Goal: Task Accomplishment & Management: Complete application form

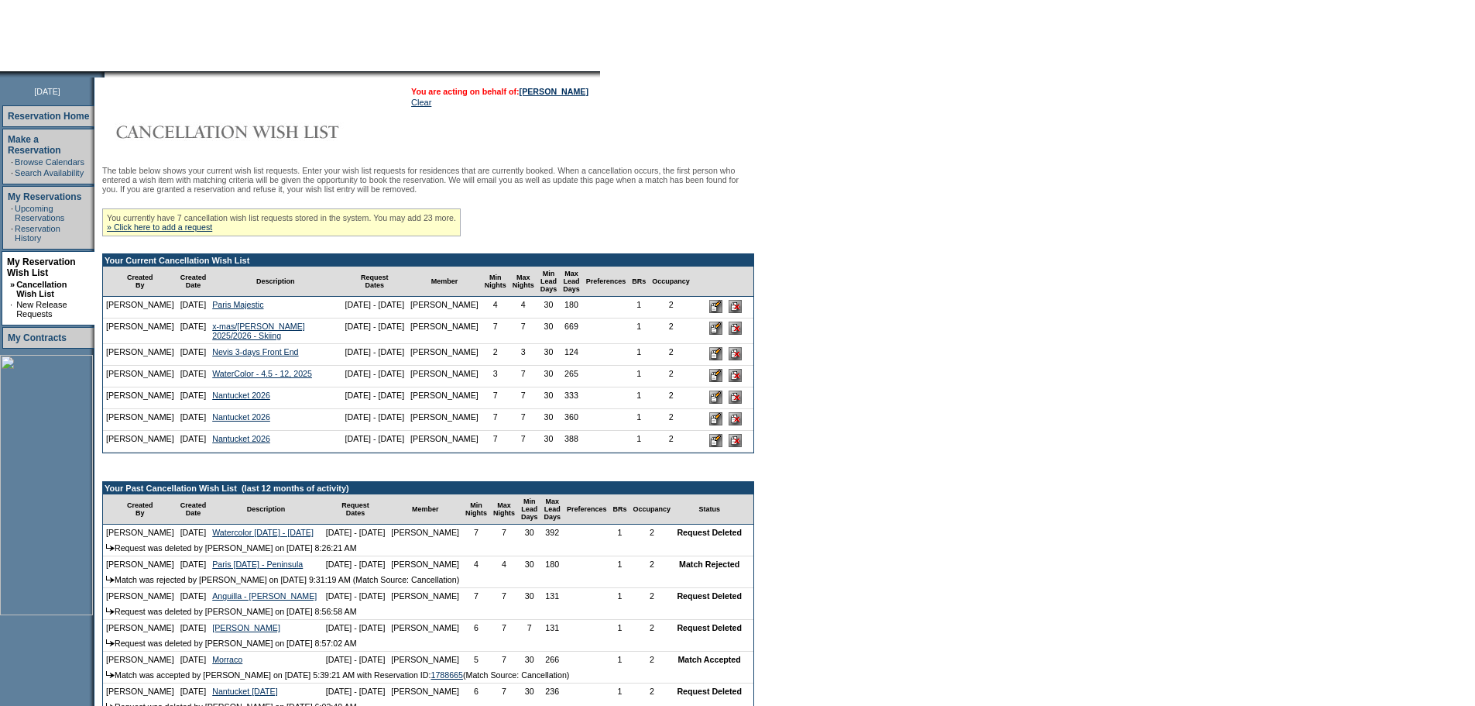
scroll to position [155, 0]
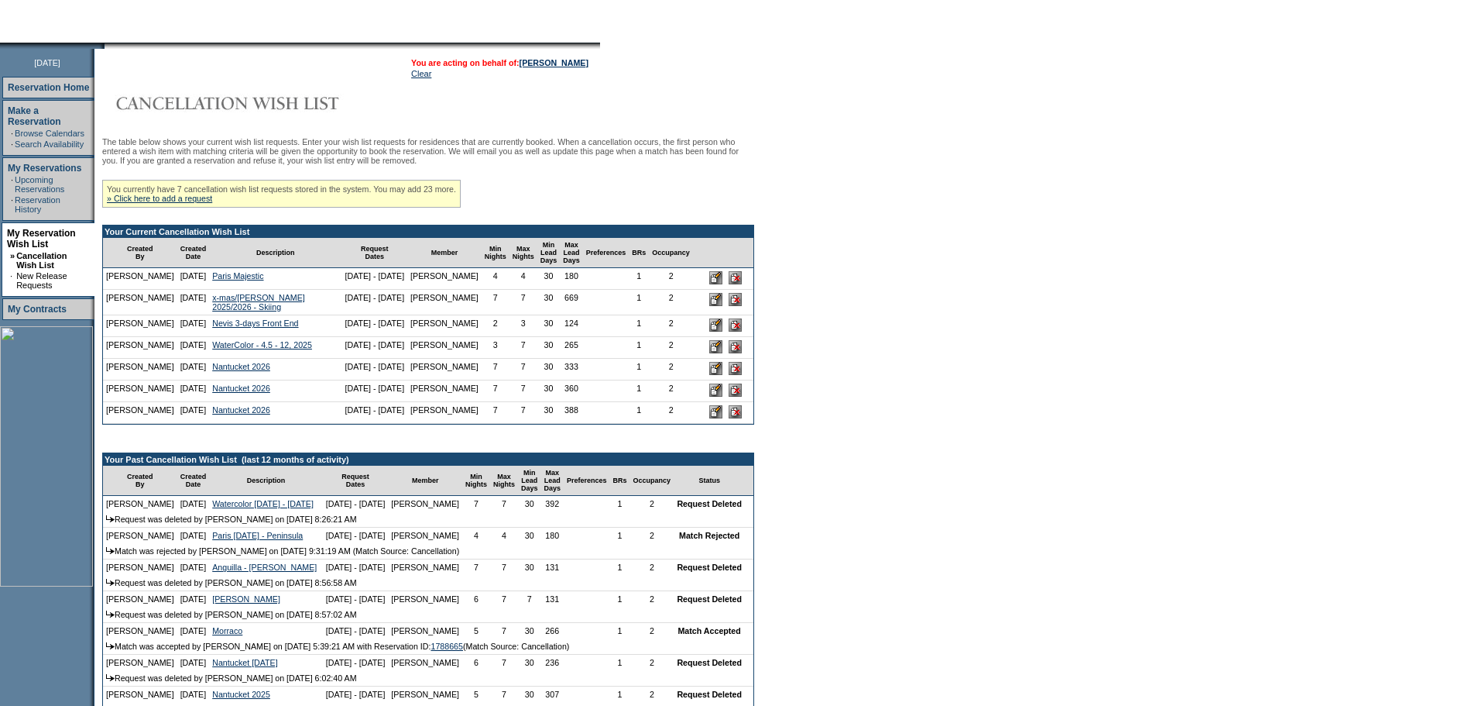
click at [709, 331] on input "image" at bounding box center [715, 324] width 13 height 13
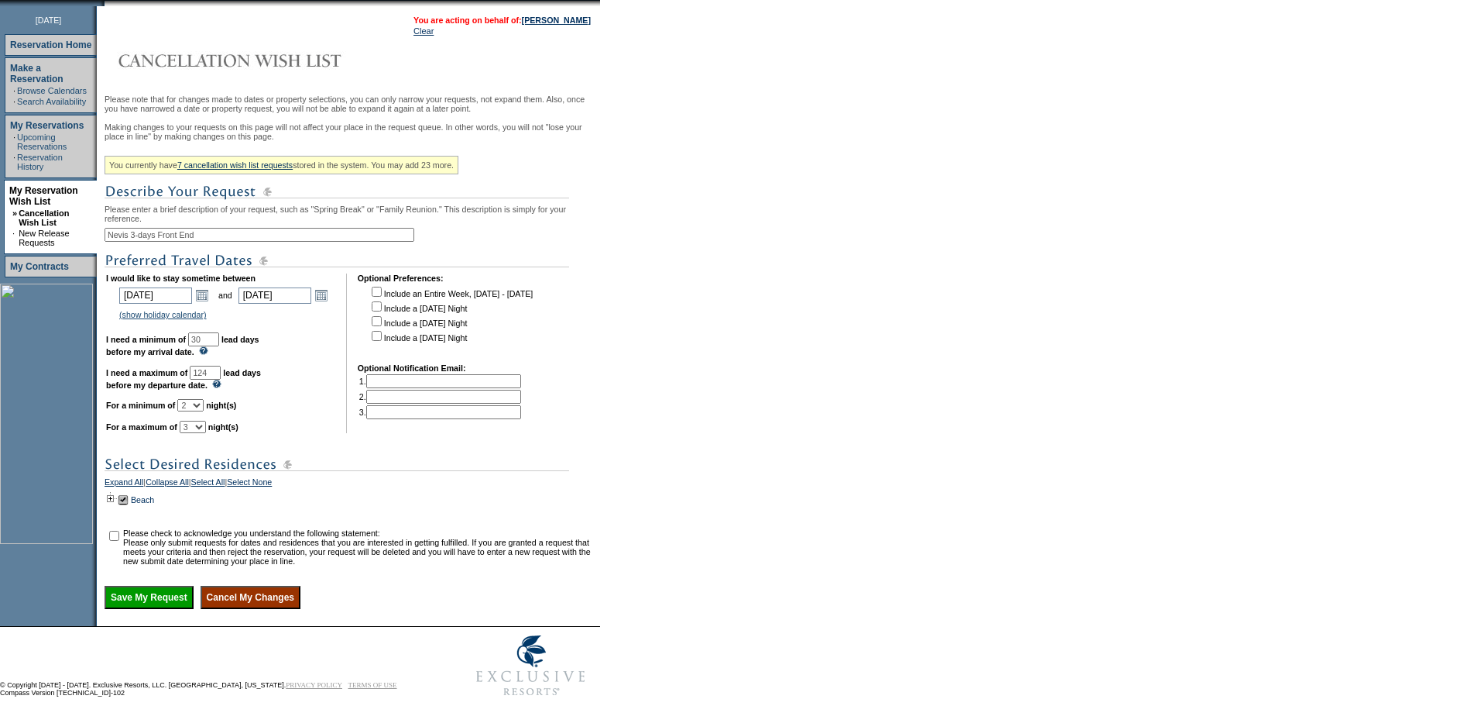
scroll to position [232, 0]
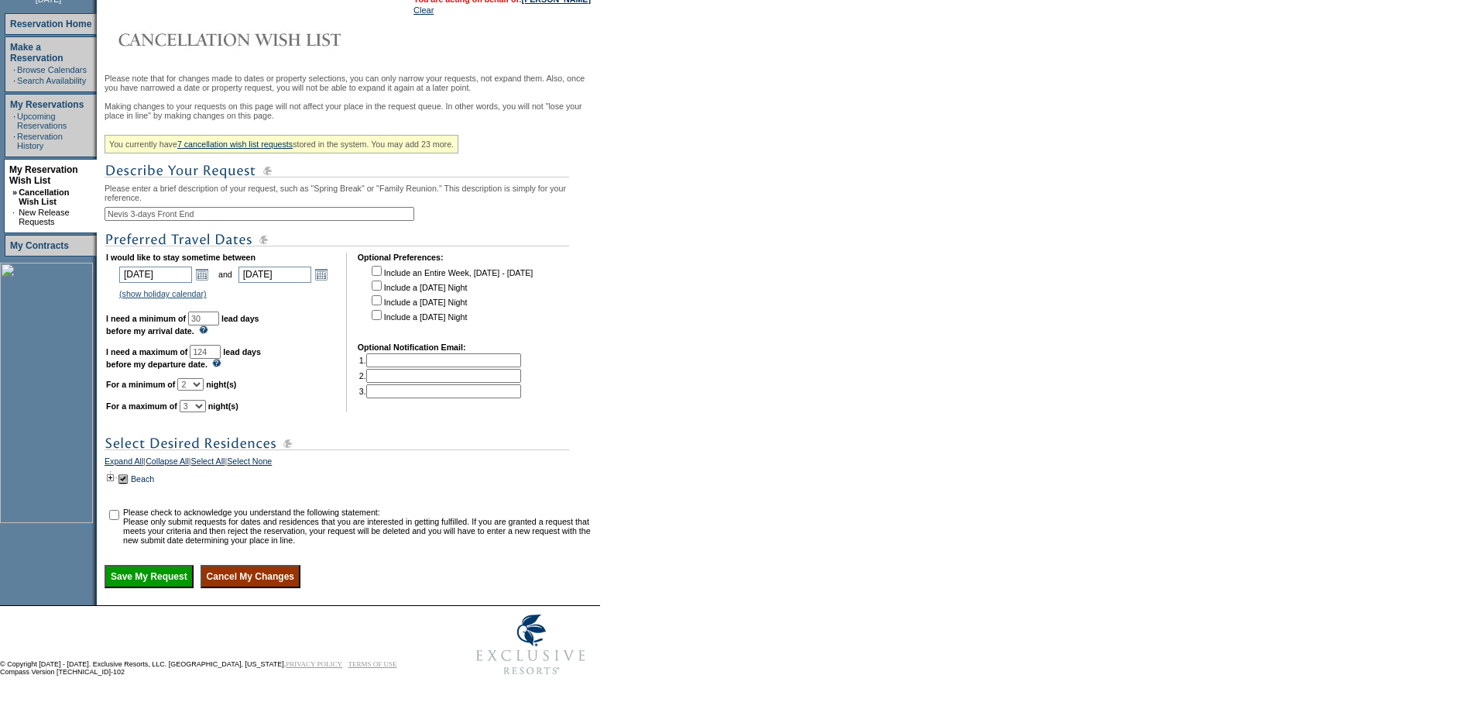
click at [204, 390] on select "1 2 3 4 5 6 7 8 9 10 11 12 13 14" at bounding box center [190, 384] width 26 height 12
click at [345, 408] on td at bounding box center [341, 332] width 8 height 160
click at [321, 283] on link "Open the calendar popup." at bounding box center [321, 274] width 17 height 17
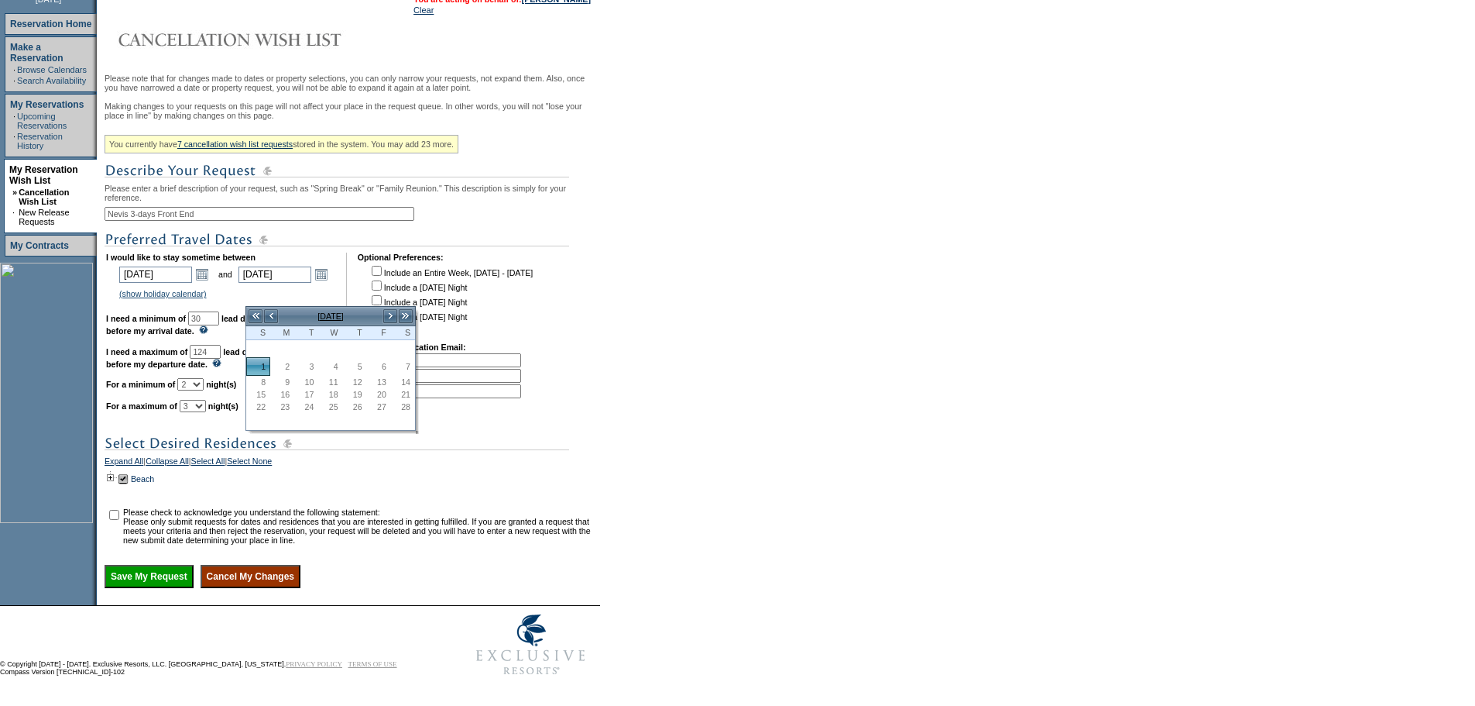
click at [315, 453] on img at bounding box center [337, 443] width 465 height 19
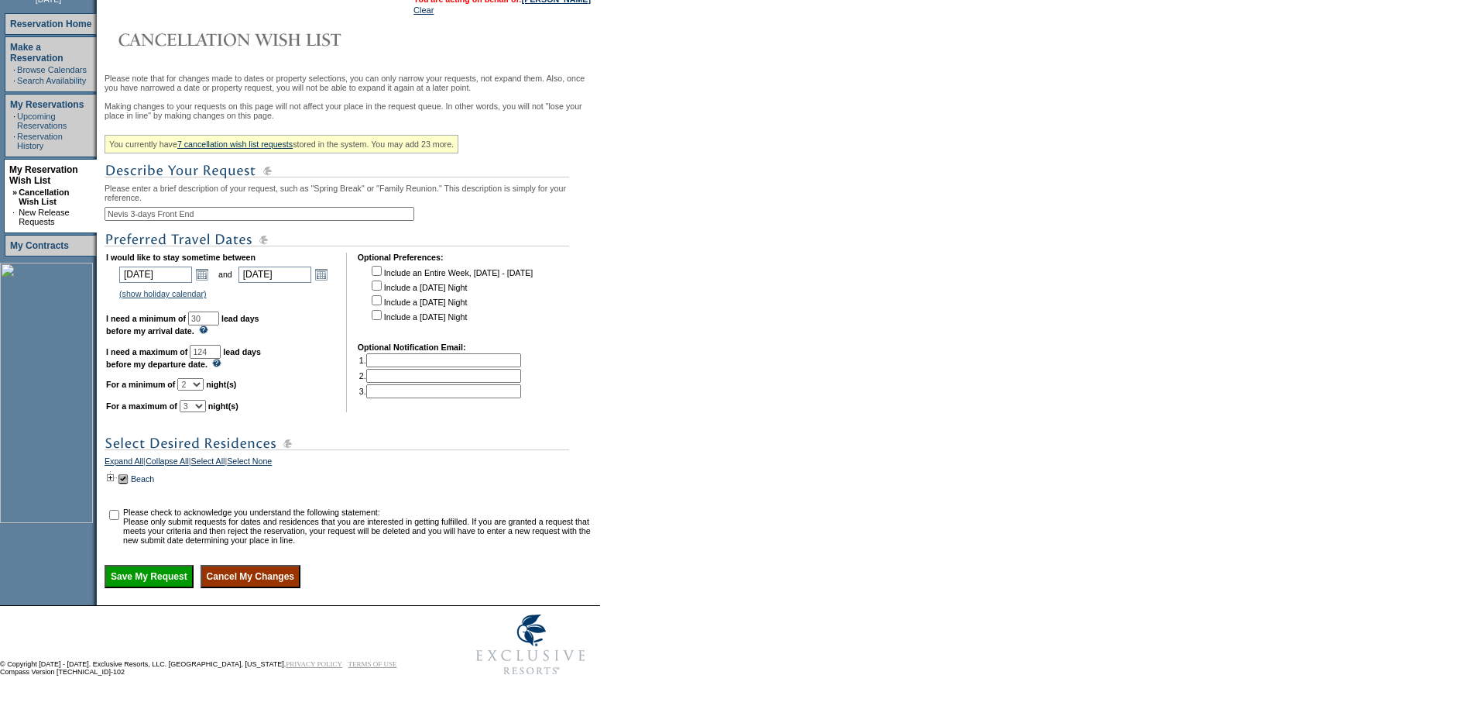
click at [204, 390] on select "1 2 3 4 5 6 7 8 9 10 11 12 13 14" at bounding box center [190, 384] width 26 height 12
select select "1"
click at [197, 390] on select "1 2 3 4 5 6 7 8 9 10 11 12 13 14" at bounding box center [190, 384] width 26 height 12
click at [407, 415] on table "I would like to stay sometime between [DATE] [DATE] Open the calendar popup. <<…" at bounding box center [320, 332] width 431 height 166
click at [205, 283] on link "Open the calendar popup." at bounding box center [202, 274] width 17 height 17
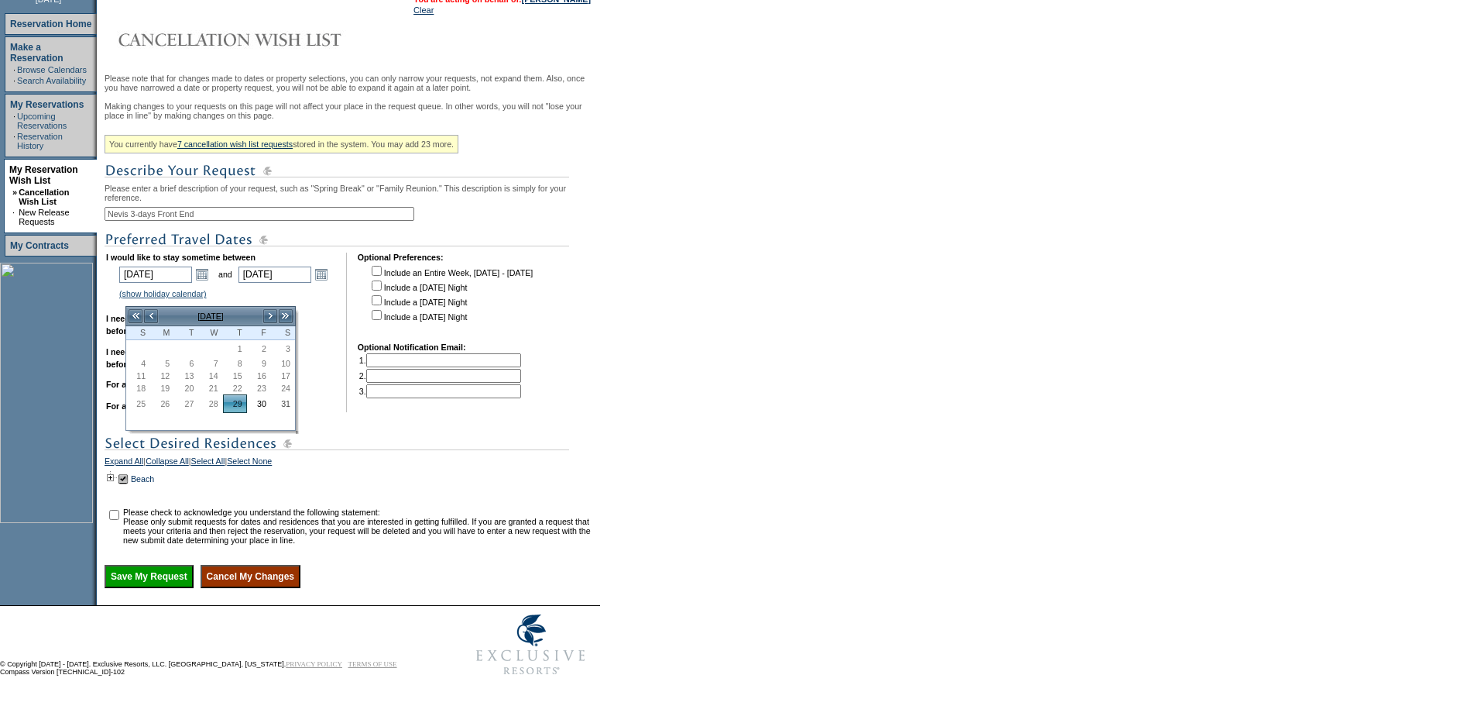
drag, startPoint x: 653, startPoint y: 333, endPoint x: 472, endPoint y: 308, distance: 182.2
click at [650, 332] on form "Follow Us ::" at bounding box center [737, 233] width 1475 height 902
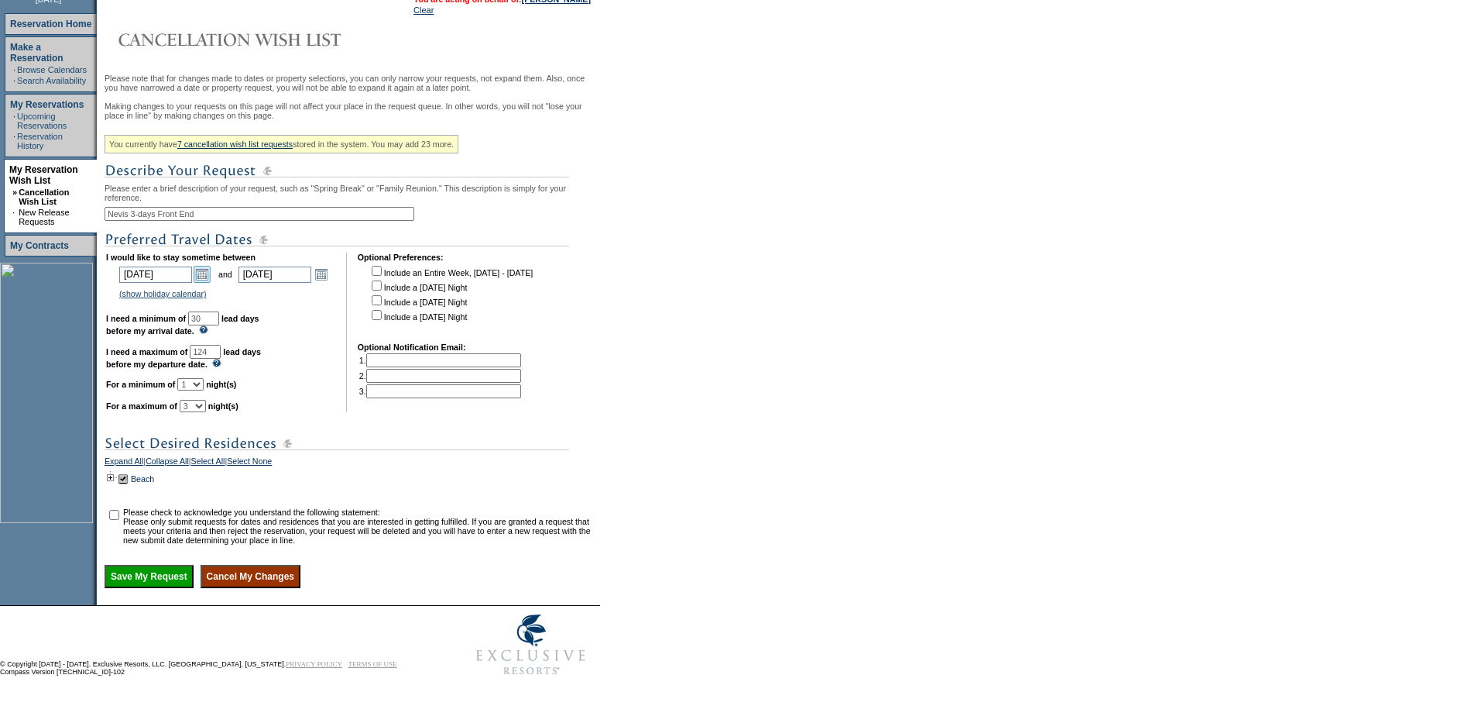
click at [211, 283] on link "Open the calendar popup." at bounding box center [202, 274] width 17 height 17
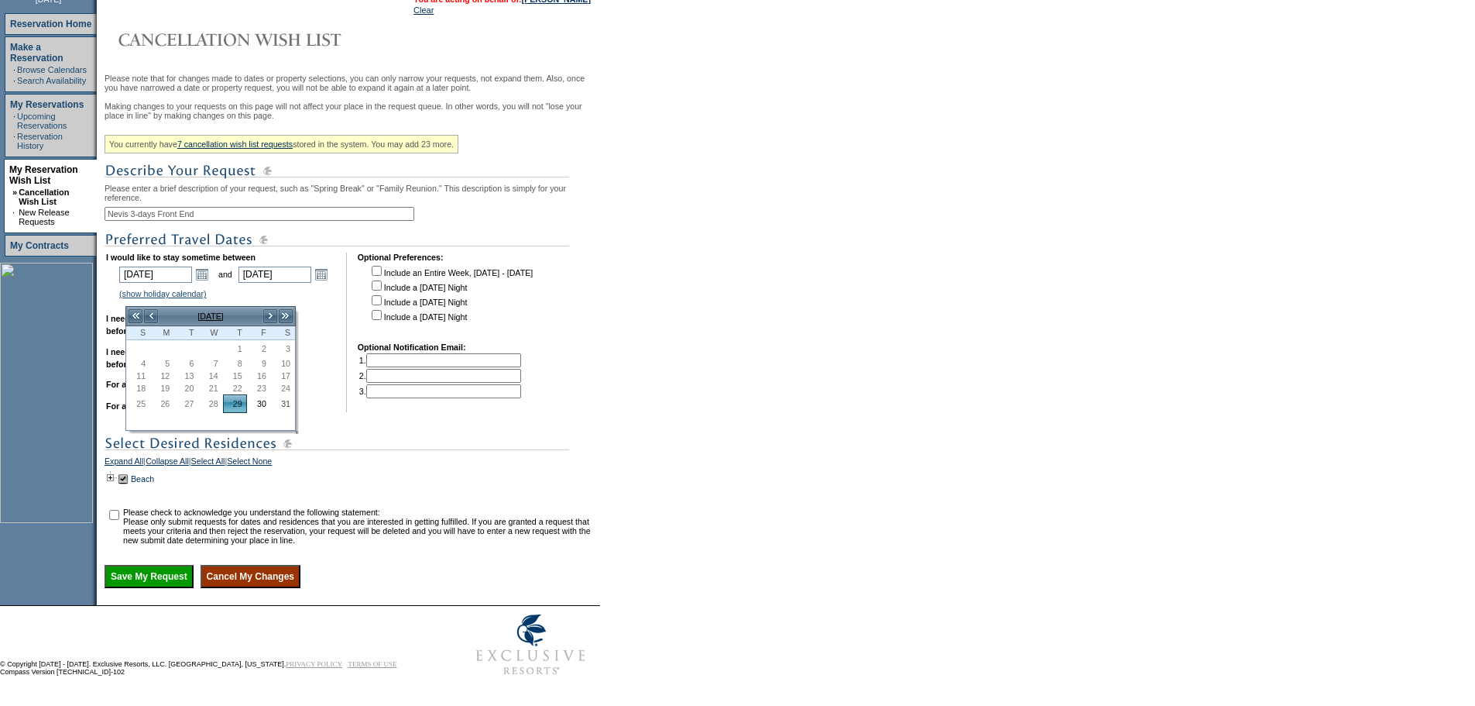
click at [572, 350] on div "Please note that for changes made to dates or property selections, you can only…" at bounding box center [351, 331] width 492 height 514
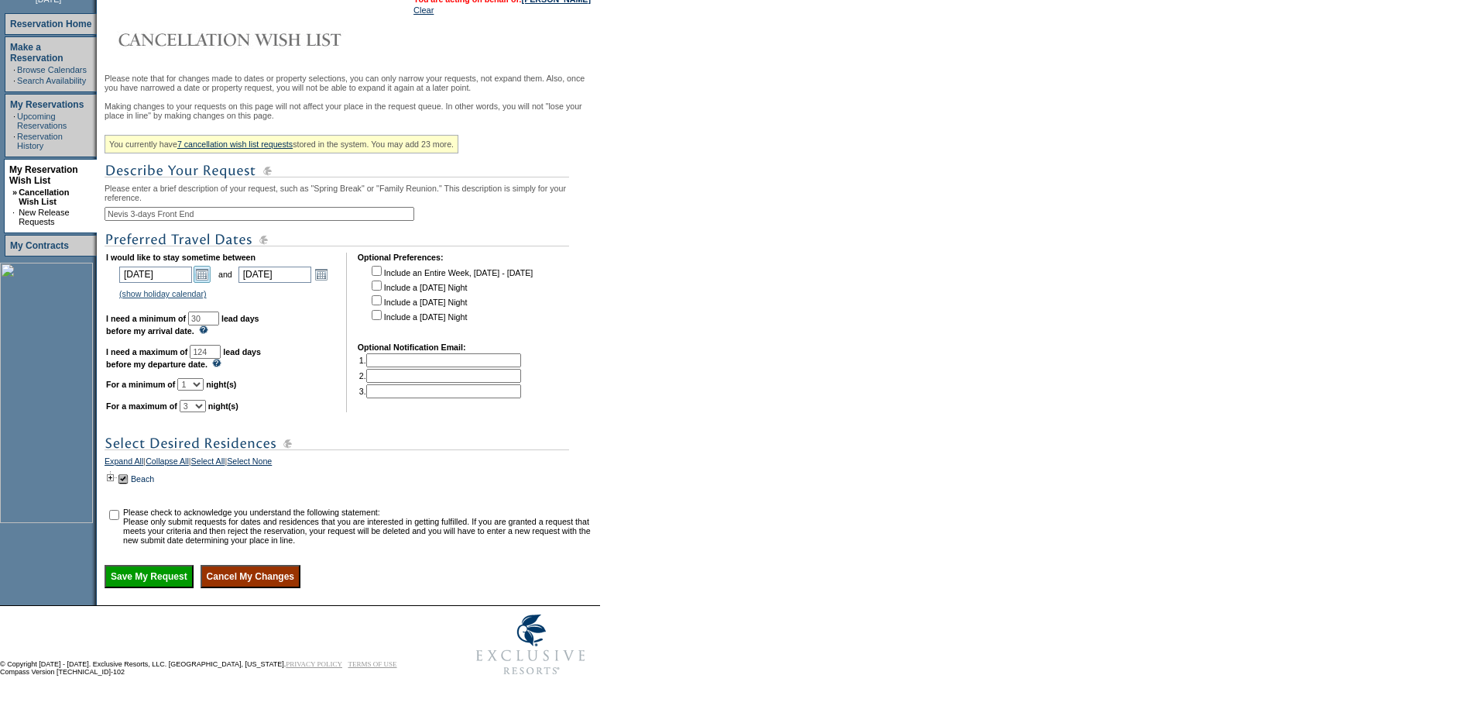
drag, startPoint x: 200, startPoint y: 288, endPoint x: 211, endPoint y: 284, distance: 11.5
click at [201, 283] on link "Open the calendar popup." at bounding box center [202, 274] width 17 height 17
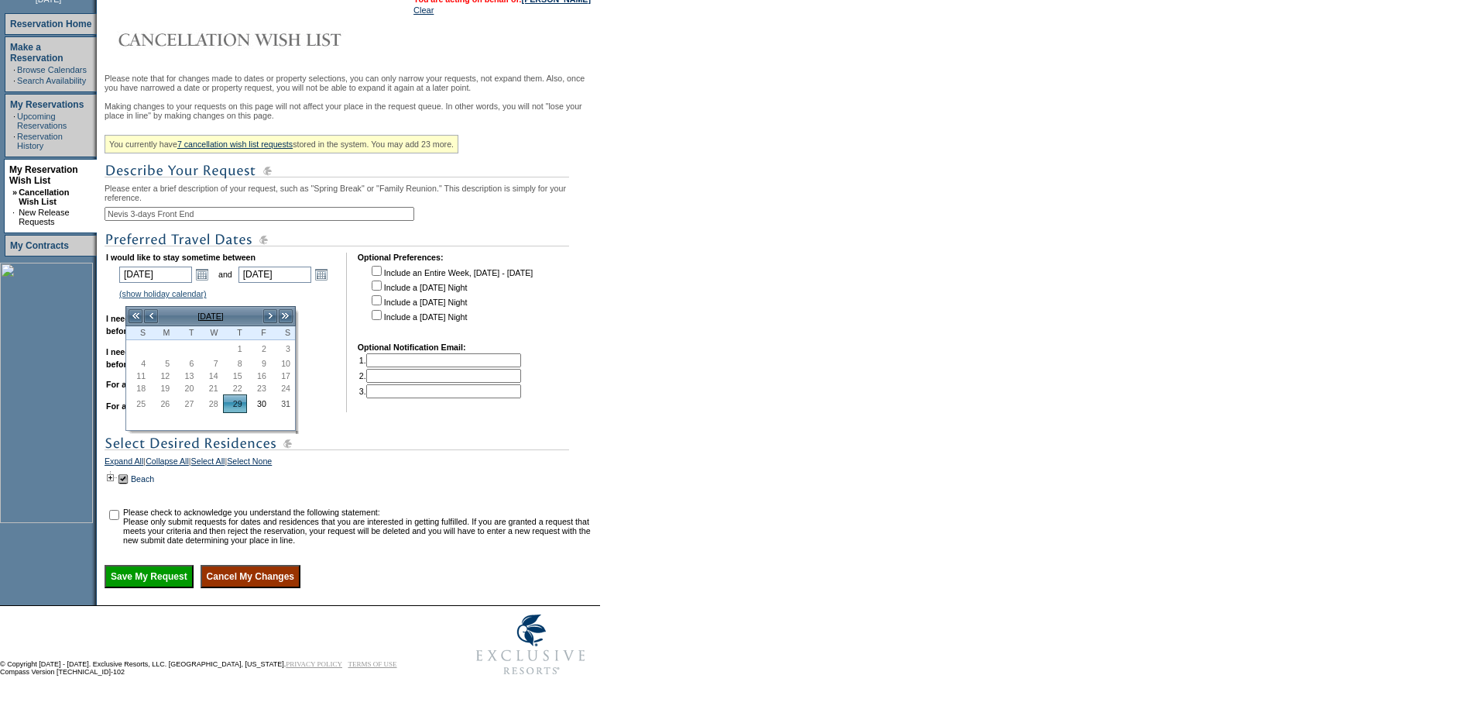
drag, startPoint x: 722, startPoint y: 393, endPoint x: 658, endPoint y: 376, distance: 66.5
click at [721, 393] on form "Follow Us ::" at bounding box center [737, 233] width 1475 height 902
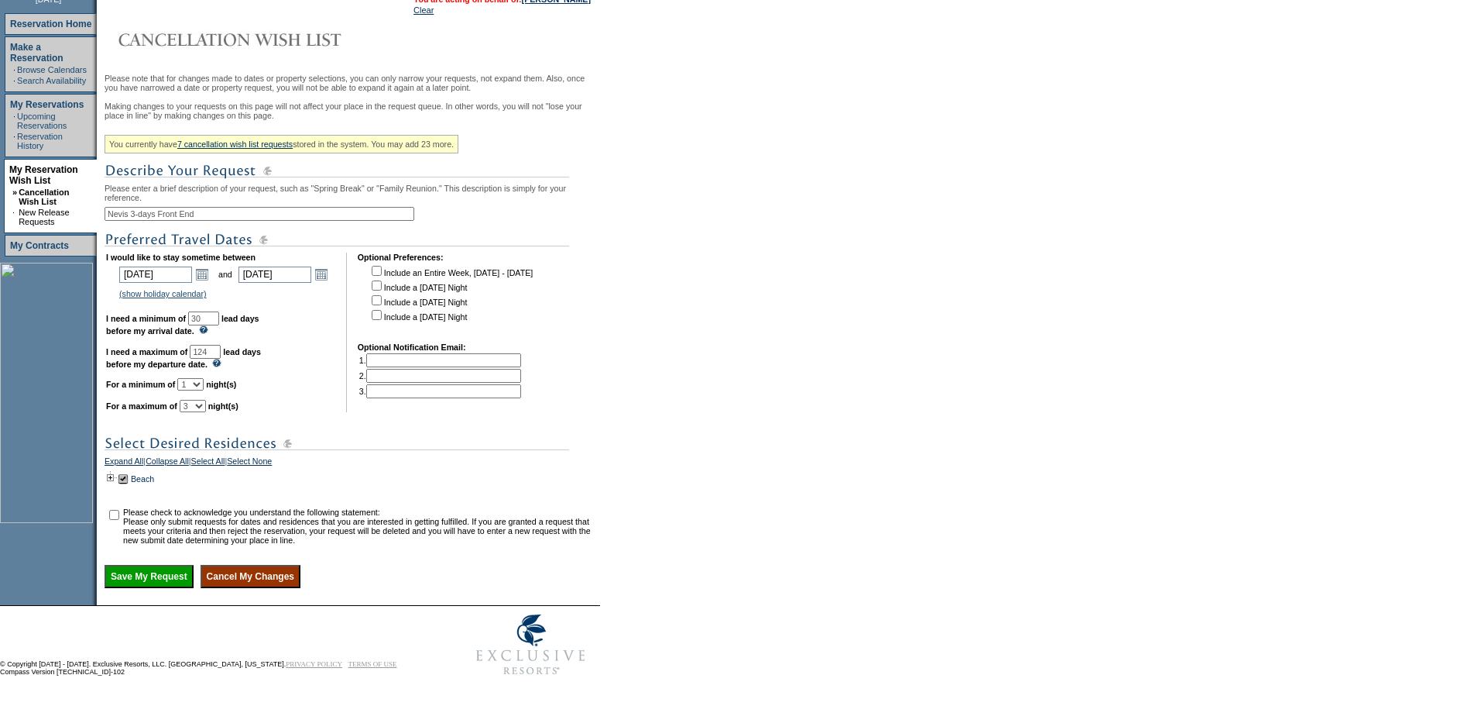
click at [382, 320] on input "checkbox" at bounding box center [377, 315] width 10 height 10
checkbox input "true"
click at [206, 412] on select "1 2 3 4 5 6 7 8 9 10 11 12 13 14" at bounding box center [193, 406] width 26 height 12
select select "2"
click at [199, 412] on select "1 2 3 4 5 6 7 8 9 10 11 12 13 14" at bounding box center [193, 406] width 26 height 12
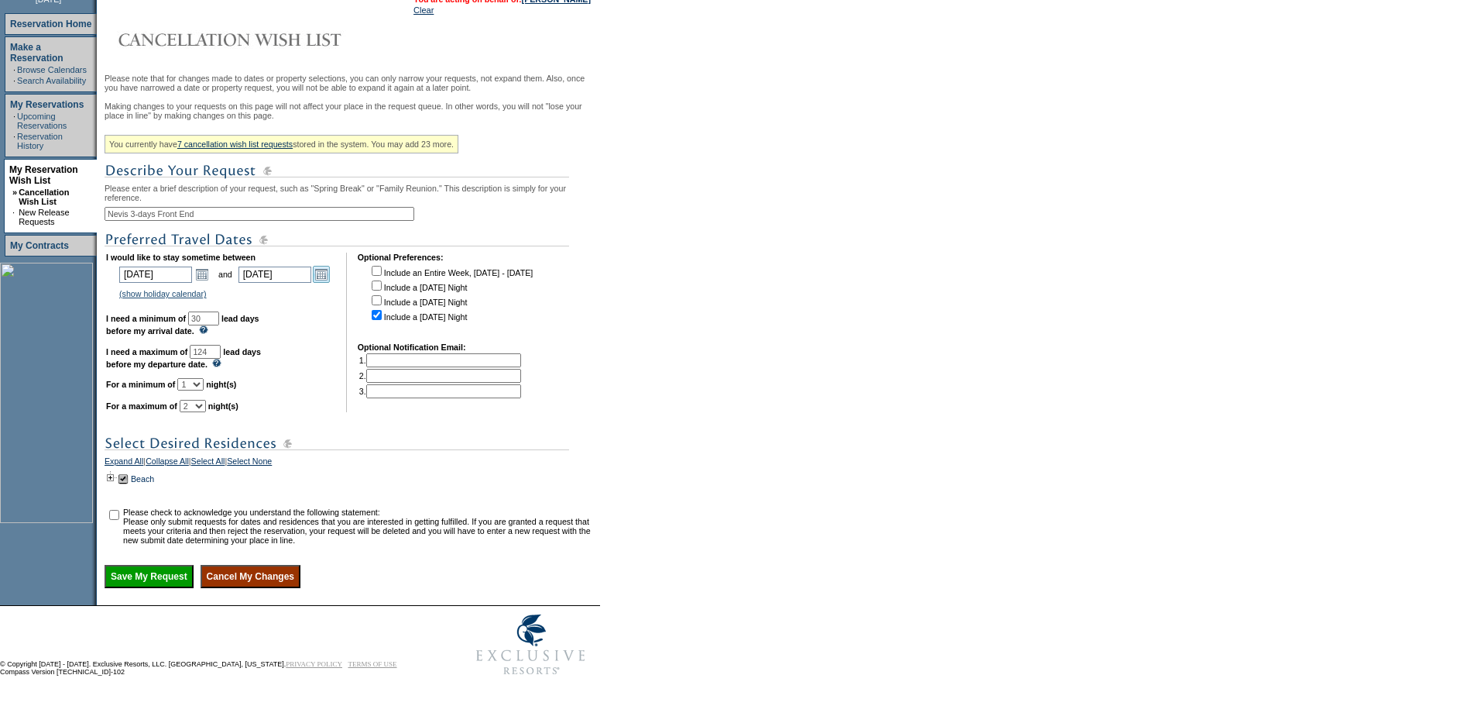
click at [326, 283] on link "Open the calendar popup." at bounding box center [321, 274] width 17 height 17
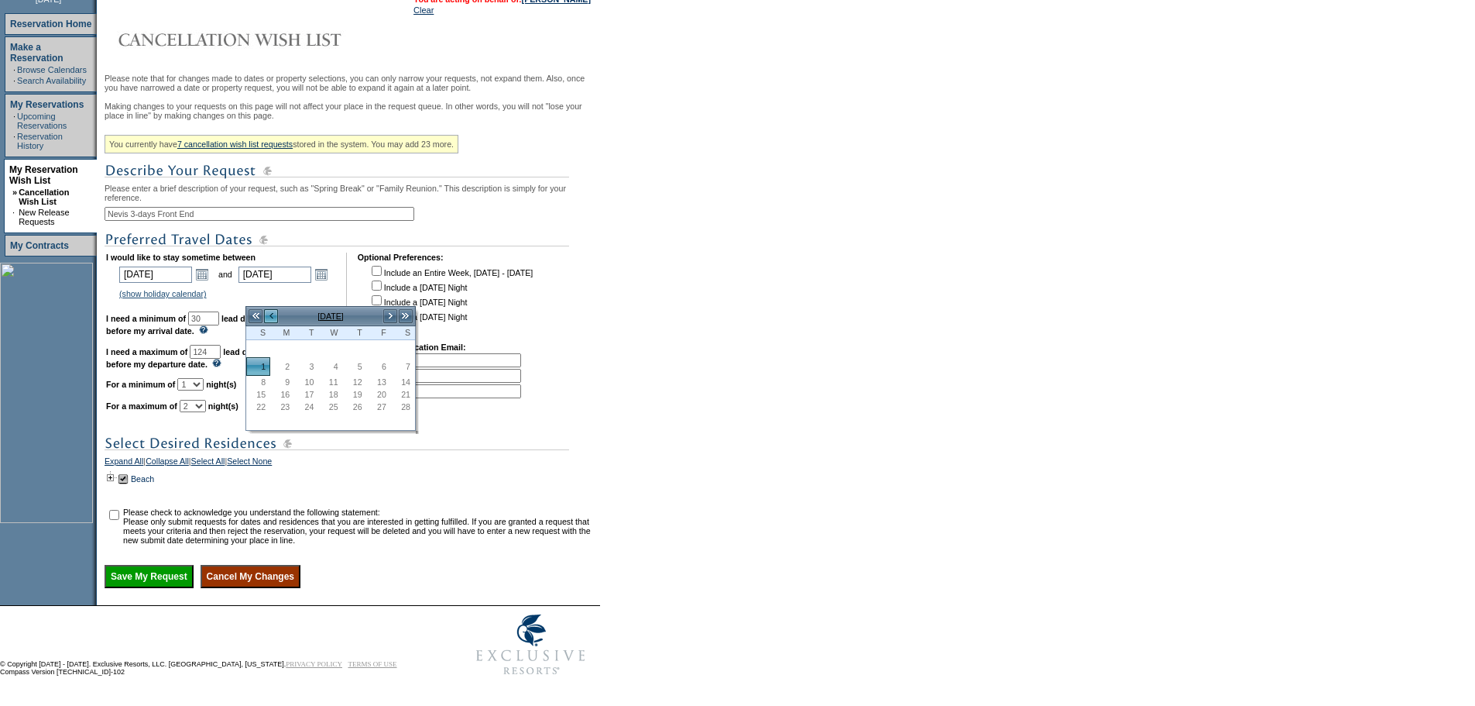
click at [269, 308] on link "<" at bounding box center [270, 315] width 15 height 15
click at [400, 395] on link "31" at bounding box center [403, 403] width 22 height 17
type input "[DATE]"
type input "122"
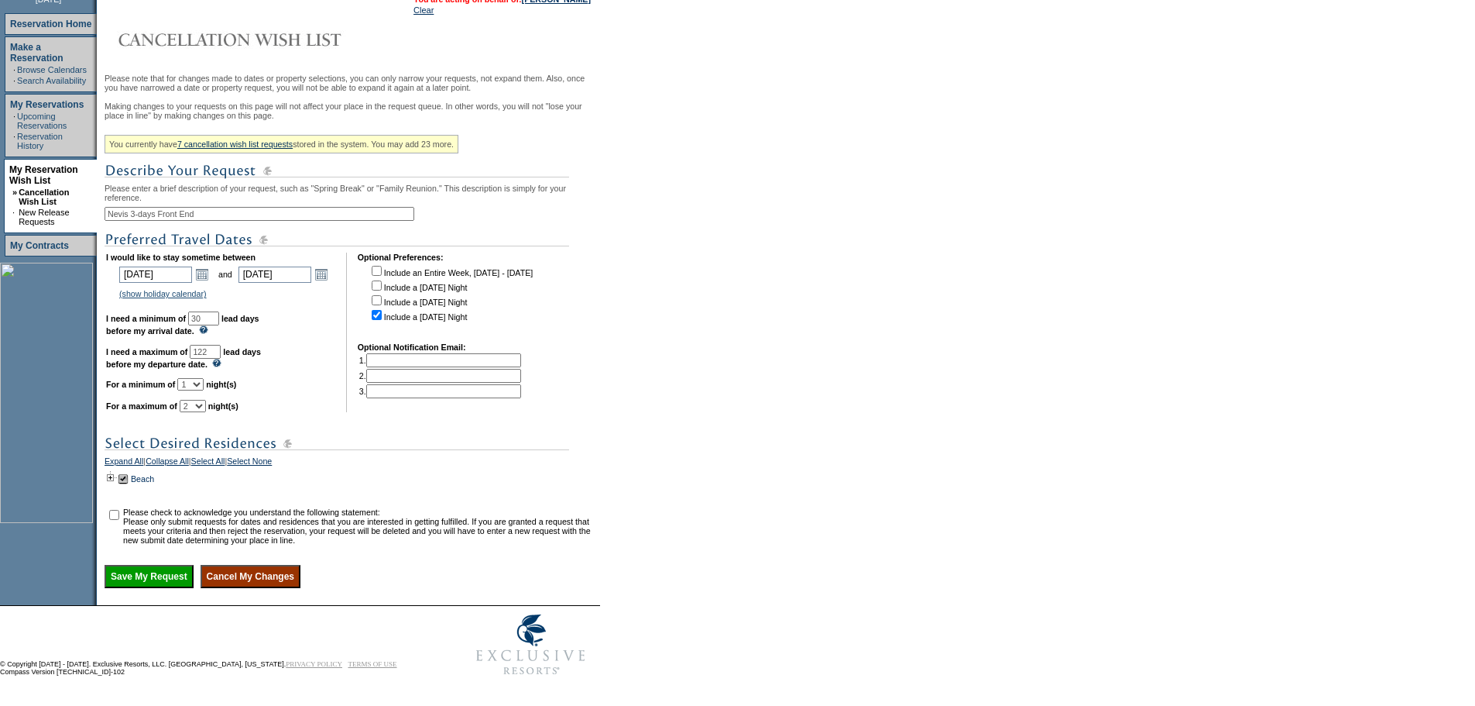
drag, startPoint x: 385, startPoint y: 438, endPoint x: 359, endPoint y: 502, distance: 69.5
click at [384, 440] on div "Please note that for changes made to dates or property selections, you can only…" at bounding box center [351, 331] width 492 height 514
click at [119, 520] on input "checkbox" at bounding box center [114, 515] width 10 height 10
checkbox input "true"
click at [149, 588] on input "Save My Request" at bounding box center [149, 576] width 89 height 23
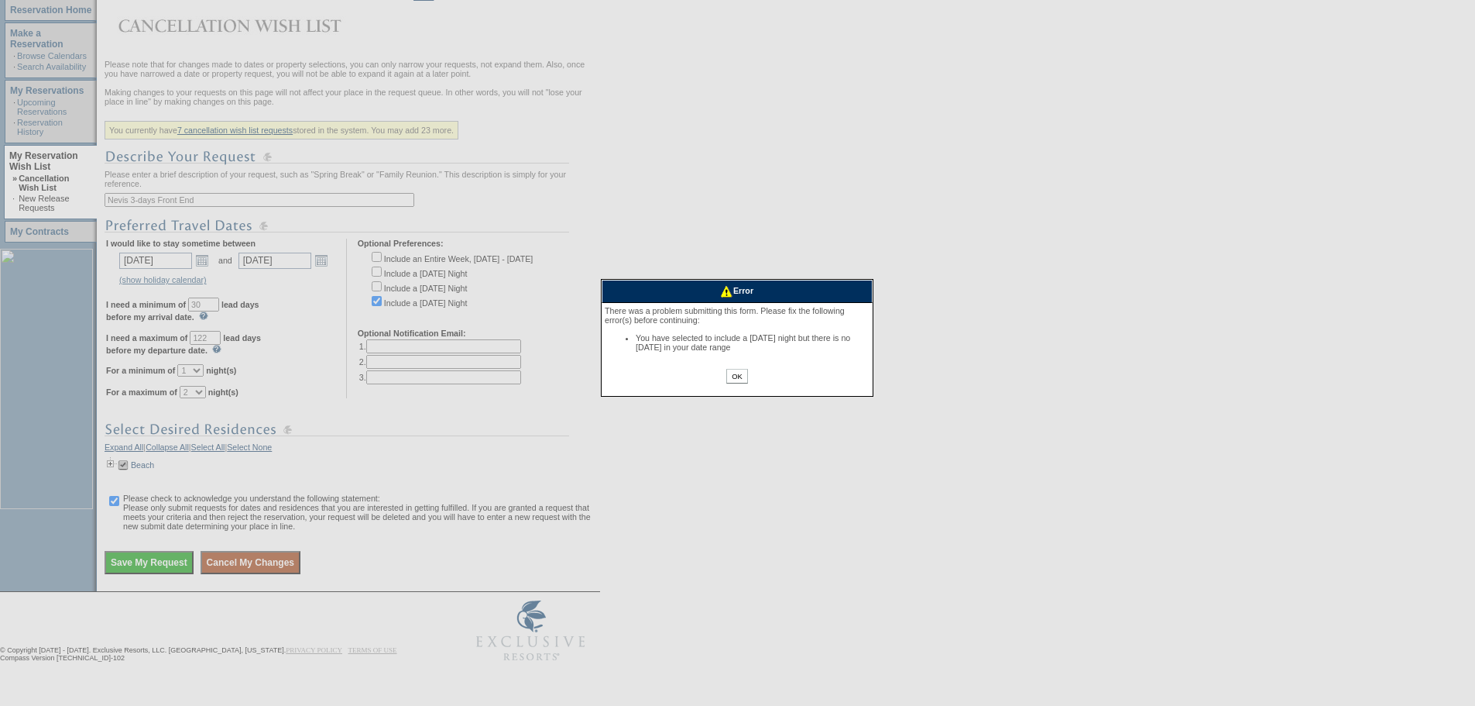
click at [747, 376] on input "OK" at bounding box center [736, 376] width 21 height 15
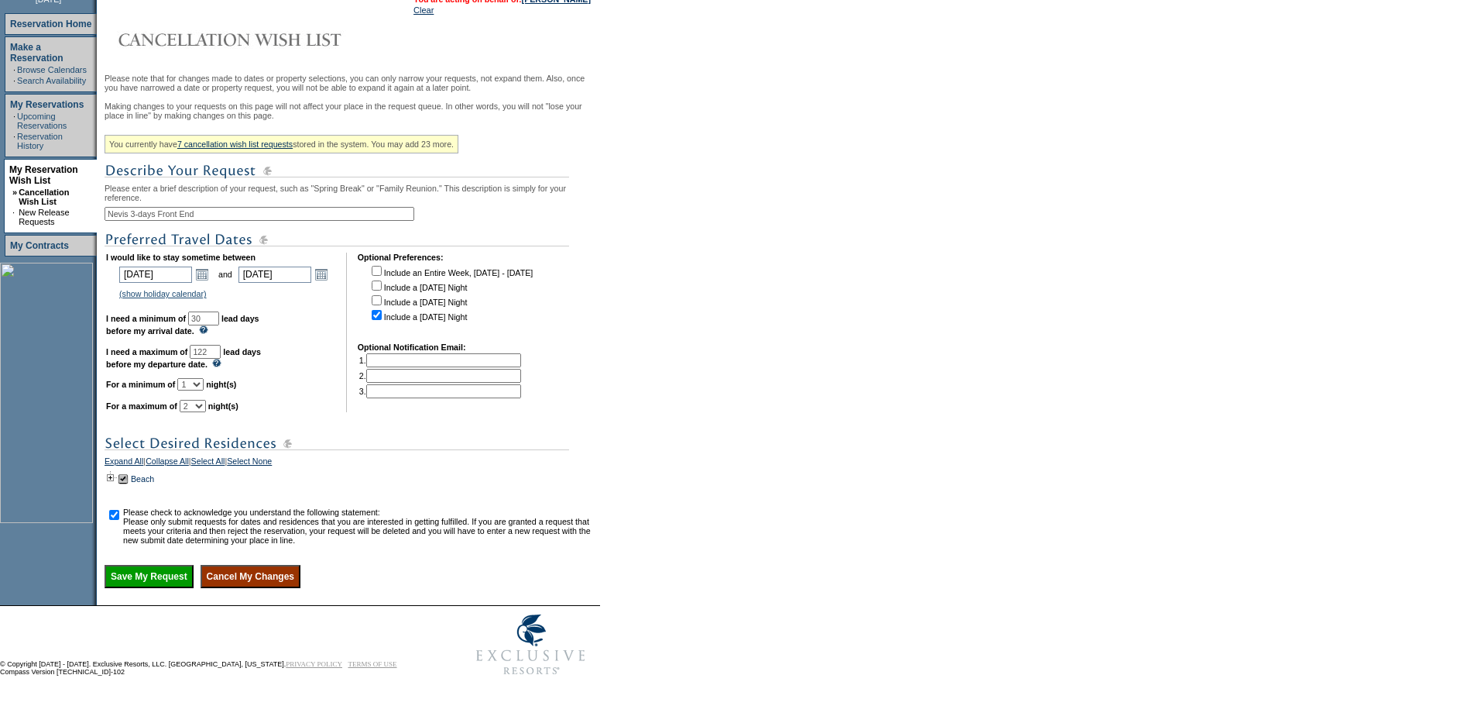
click at [382, 320] on input "checkbox" at bounding box center [377, 315] width 10 height 10
checkbox input "false"
click at [205, 283] on link "Open the calendar popup." at bounding box center [202, 274] width 17 height 17
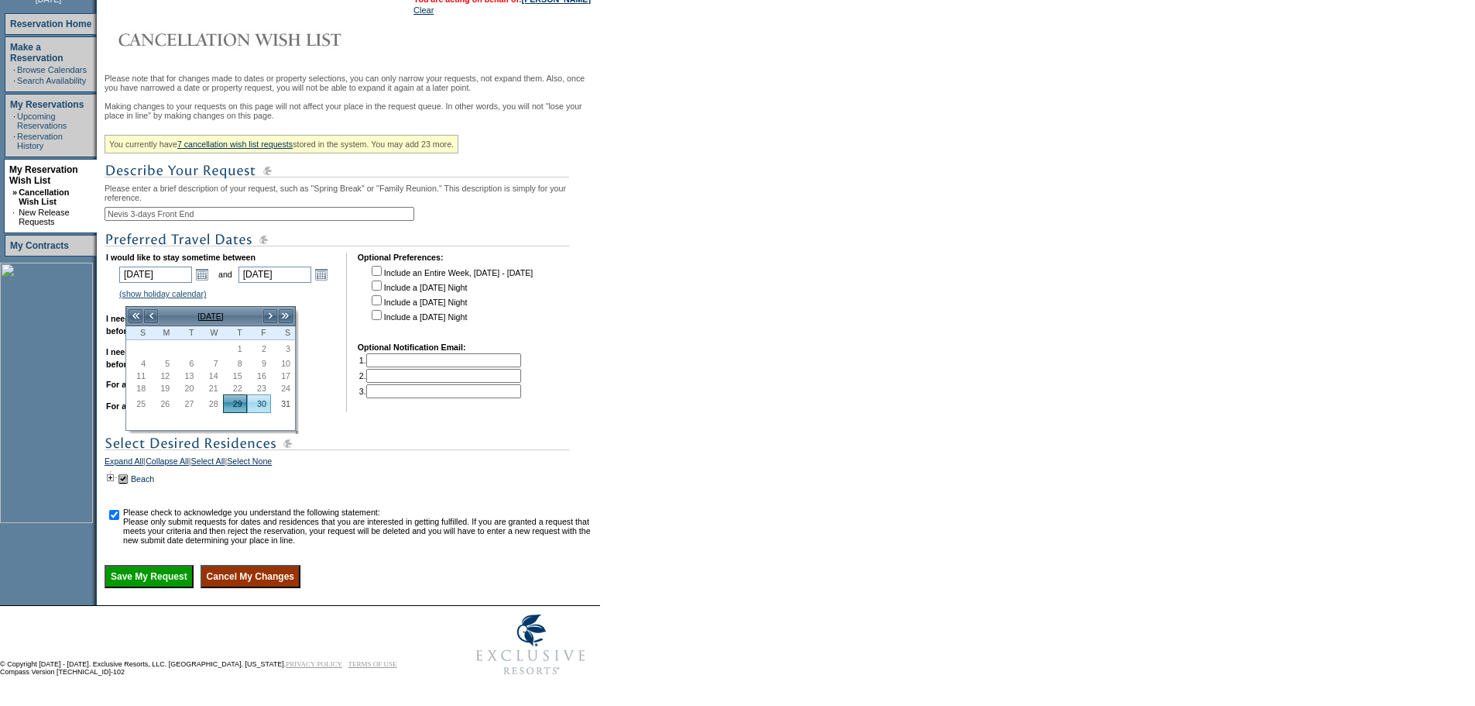
click at [259, 395] on link "30" at bounding box center [259, 403] width 22 height 17
type input "[DATE]"
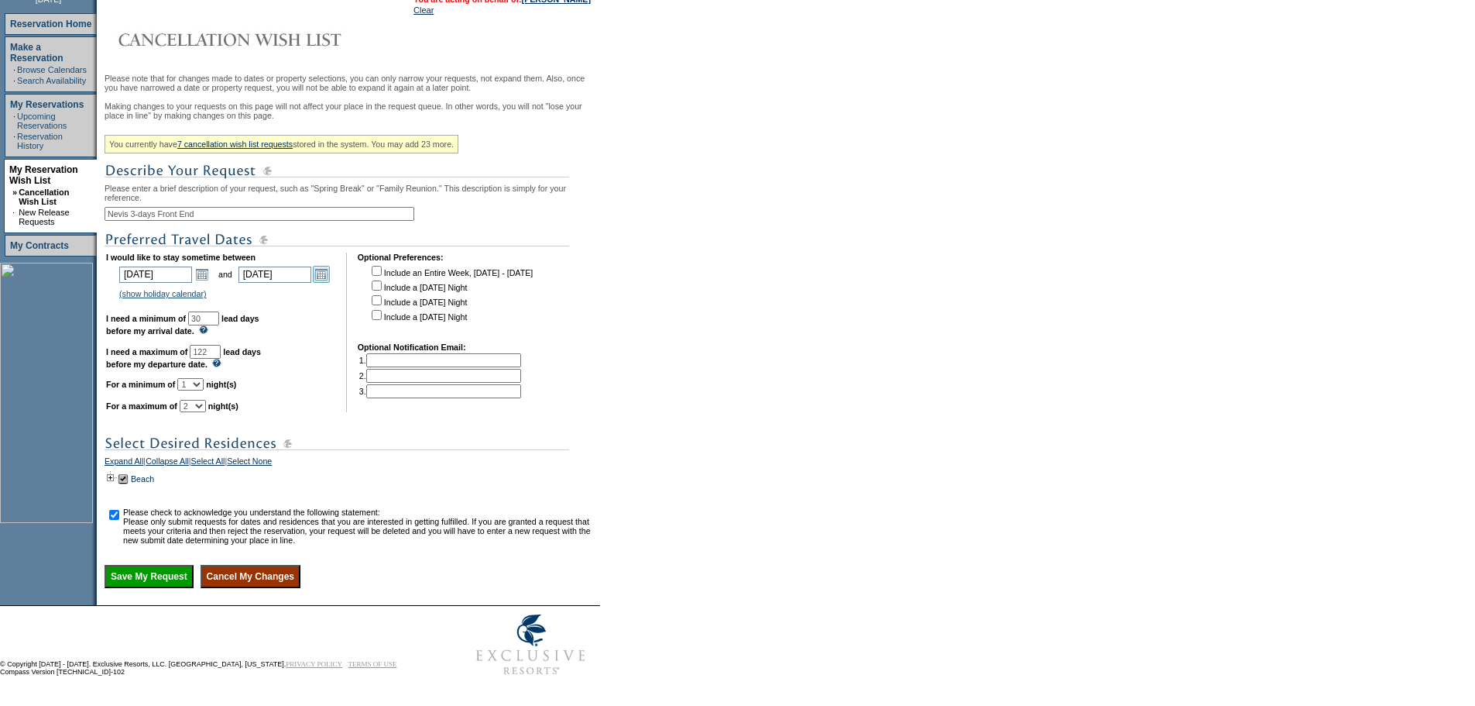
click at [330, 283] on link "Open the calendar popup." at bounding box center [321, 274] width 17 height 17
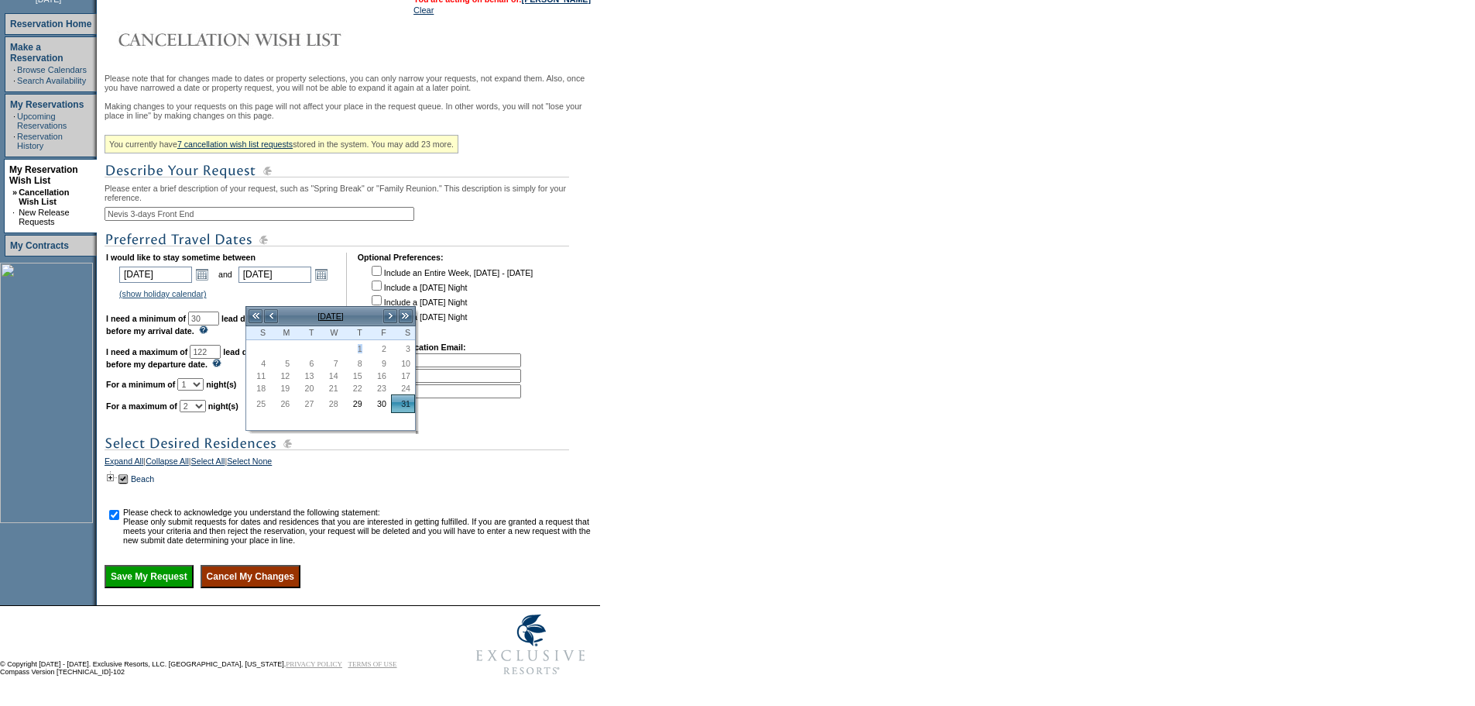
click at [360, 343] on span "1" at bounding box center [355, 348] width 22 height 11
click at [388, 308] on link ">" at bounding box center [390, 315] width 15 height 15
click at [264, 358] on link "1" at bounding box center [258, 366] width 22 height 17
type input "[DATE]"
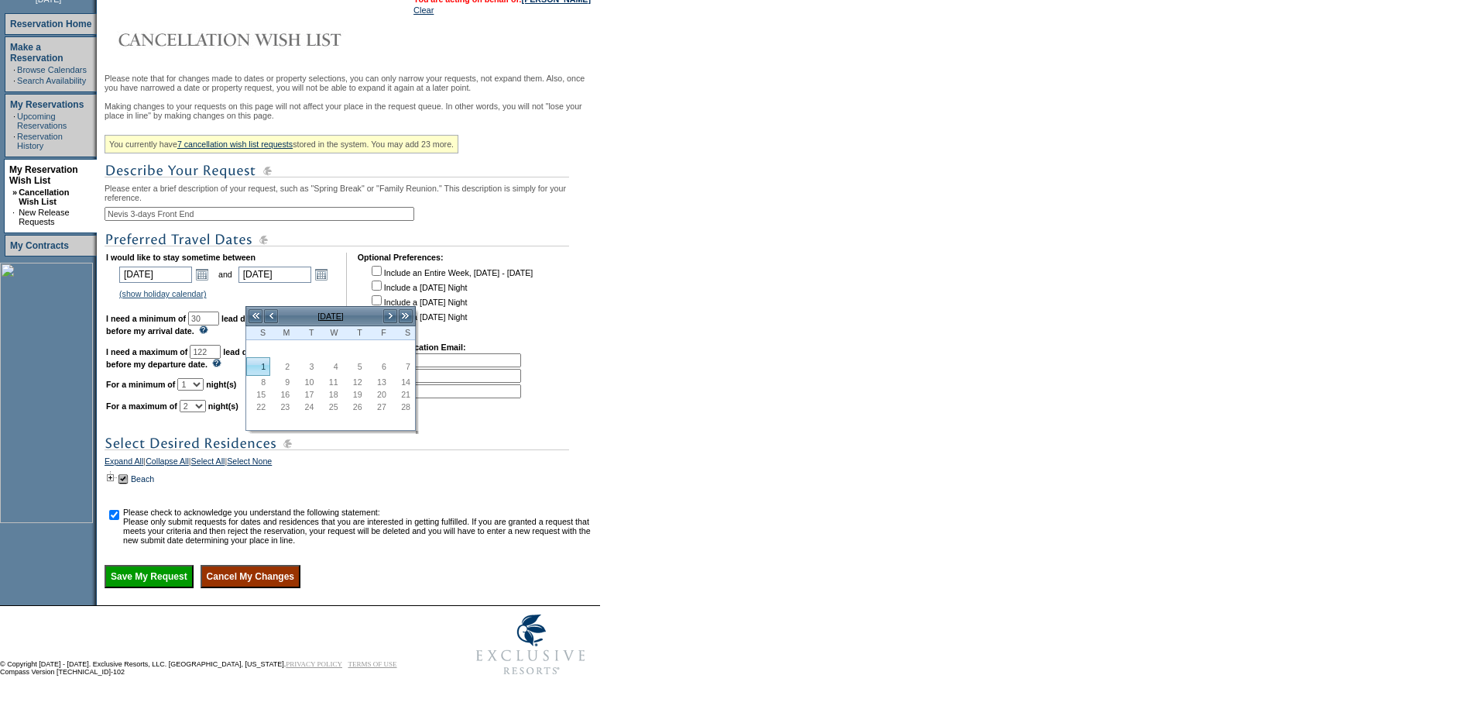
type input "123"
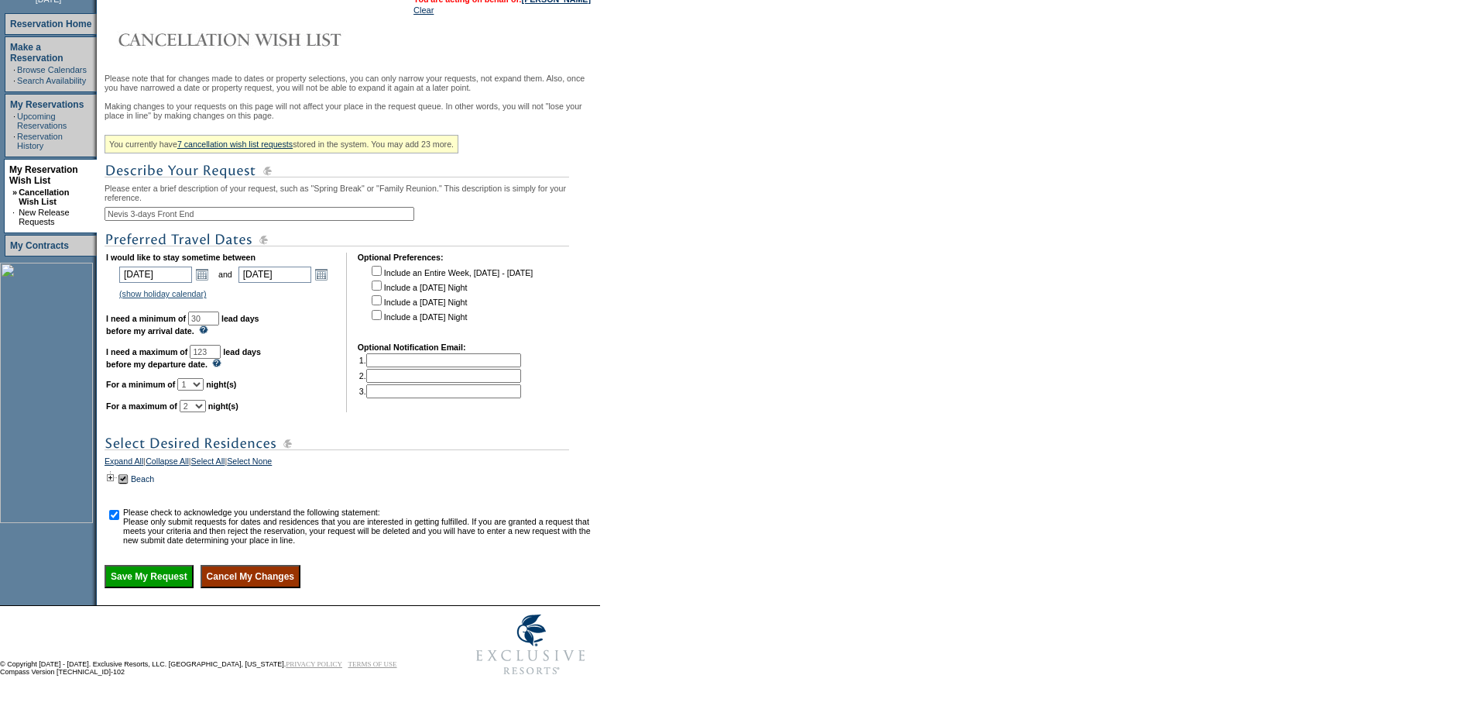
click at [328, 333] on td "I would like to stay sometime between [DATE] [DATE] Open the calendar popup. <<…" at bounding box center [220, 332] width 229 height 160
click at [382, 320] on input "checkbox" at bounding box center [377, 315] width 10 height 10
checkbox input "true"
click at [355, 356] on td at bounding box center [353, 332] width 8 height 160
click at [161, 588] on input "Save My Request" at bounding box center [149, 576] width 89 height 23
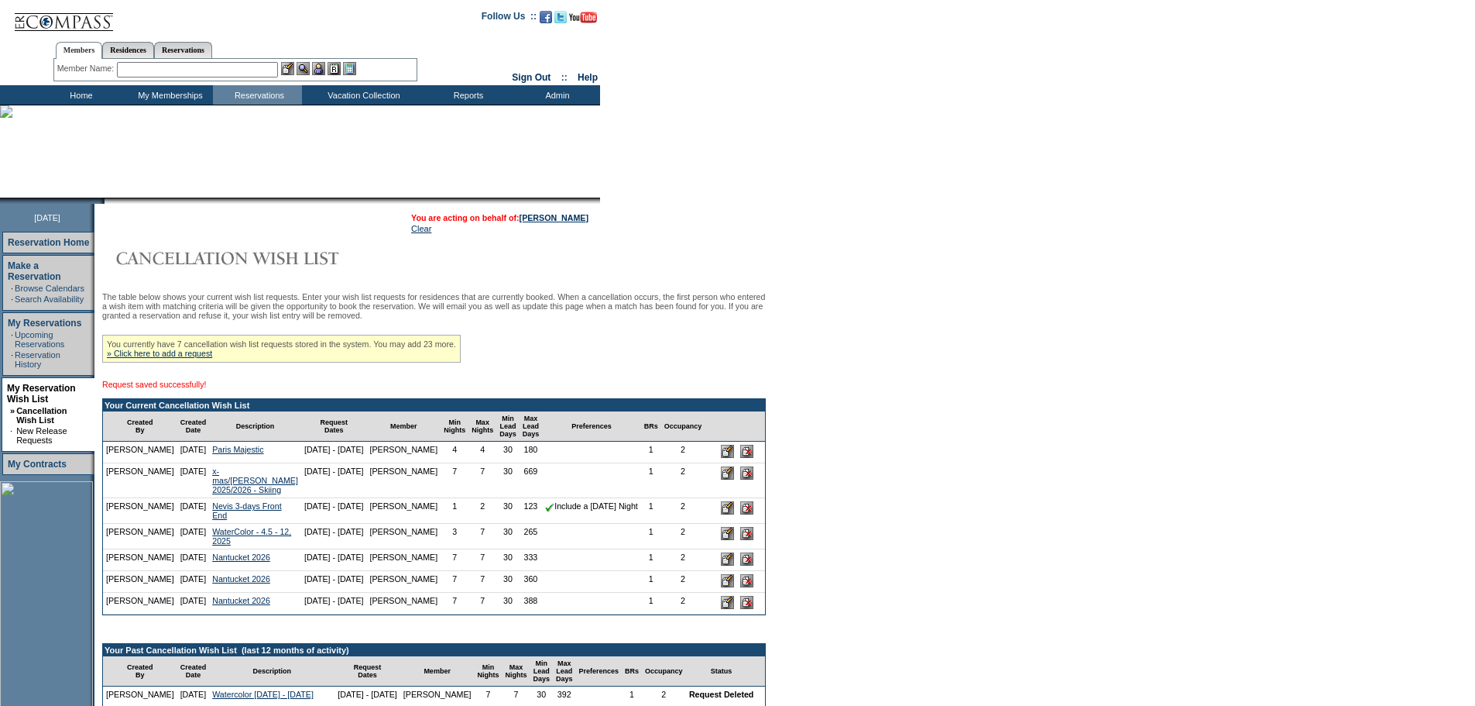
click at [815, 228] on form "Follow Us ::" at bounding box center [737, 625] width 1475 height 1251
click at [187, 358] on link "» Click here to add a request" at bounding box center [159, 353] width 105 height 9
